Goal: Go to known website: Access a specific website the user already knows

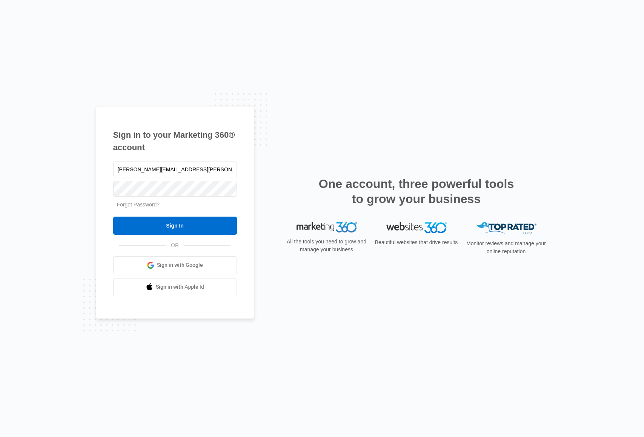
type input "[PERSON_NAME][EMAIL_ADDRESS][PERSON_NAME][DOMAIN_NAME]"
click at [113, 216] on input "Sign In" at bounding box center [175, 225] width 124 height 18
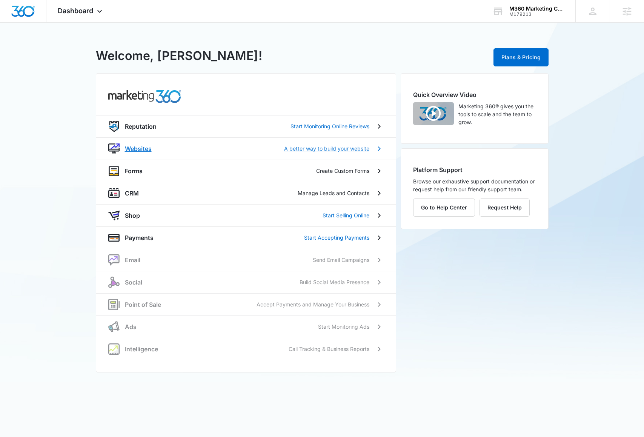
click at [152, 149] on div "Websites A better way to build your website" at bounding box center [247, 148] width 244 height 9
